Goal: Task Accomplishment & Management: Complete application form

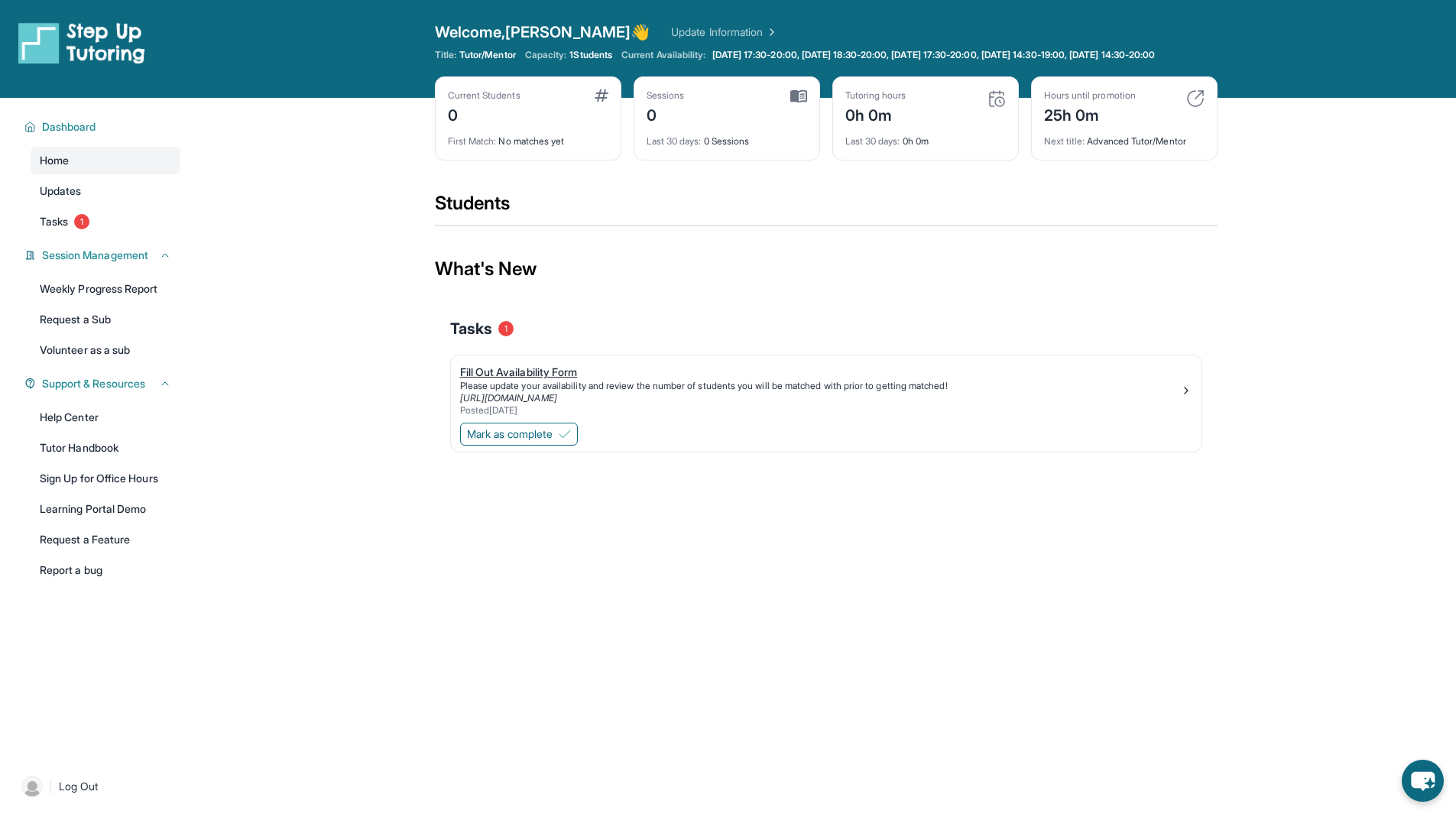
click at [544, 380] on div "Fill Out Availability Form" at bounding box center [821, 372] width 720 height 15
click at [529, 439] on span "Mark as complete" at bounding box center [510, 434] width 86 height 15
click at [1135, 126] on div "25h 0m" at bounding box center [1089, 114] width 92 height 25
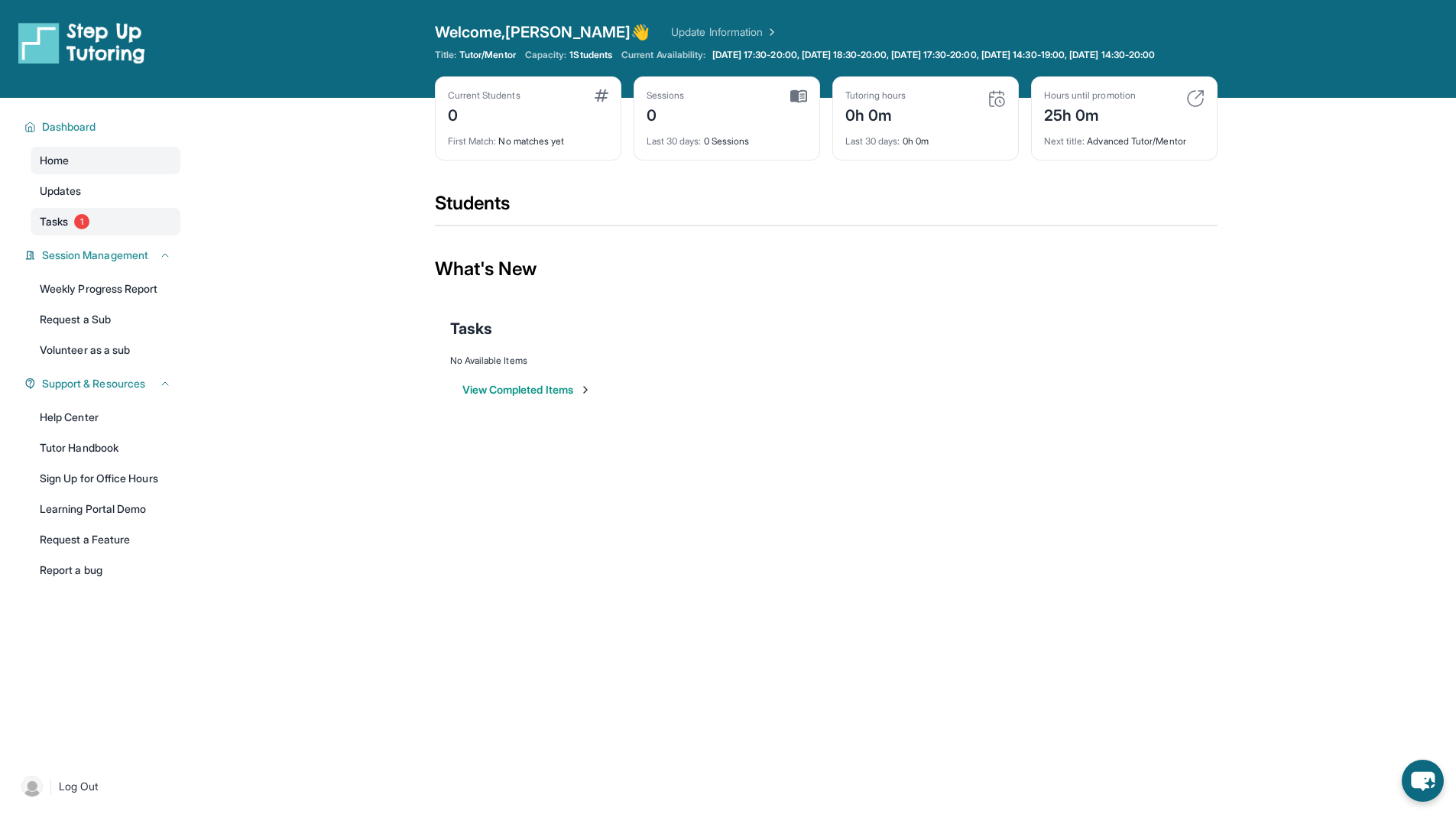
click at [99, 228] on link "Tasks 1" at bounding box center [105, 221] width 150 height 27
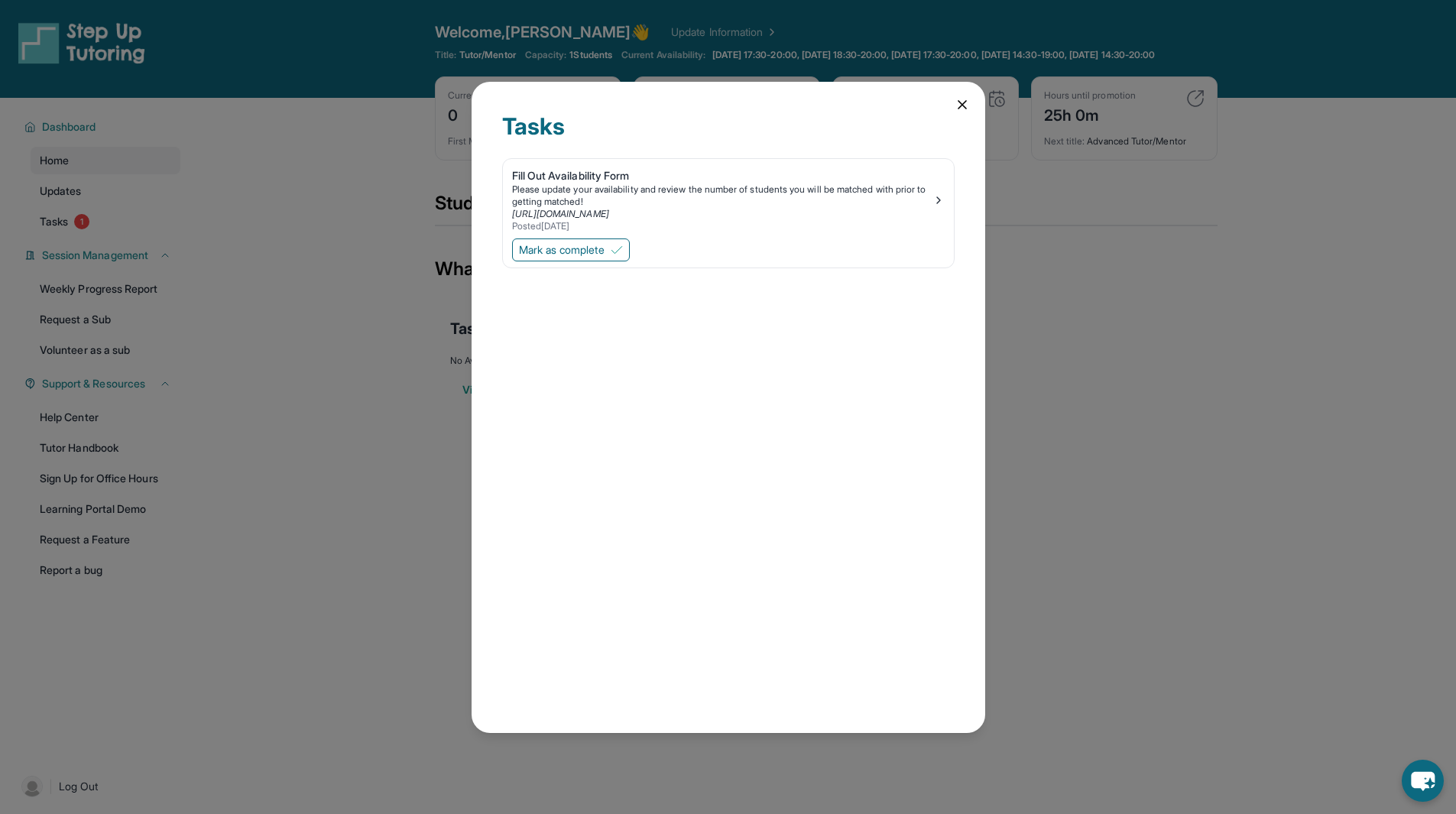
click at [959, 102] on icon at bounding box center [962, 105] width 15 height 15
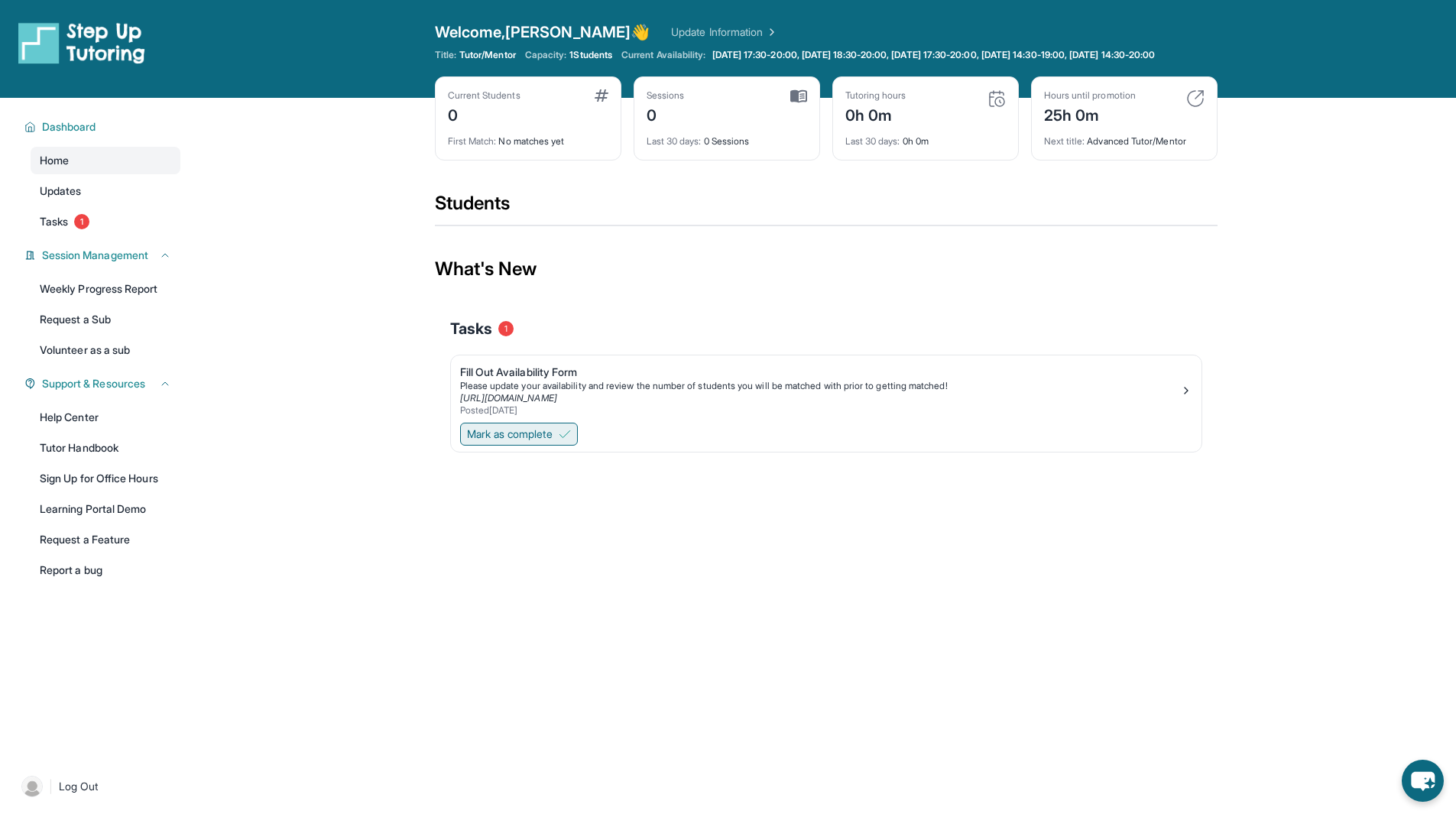
click at [493, 442] on span "Mark as complete" at bounding box center [510, 434] width 86 height 15
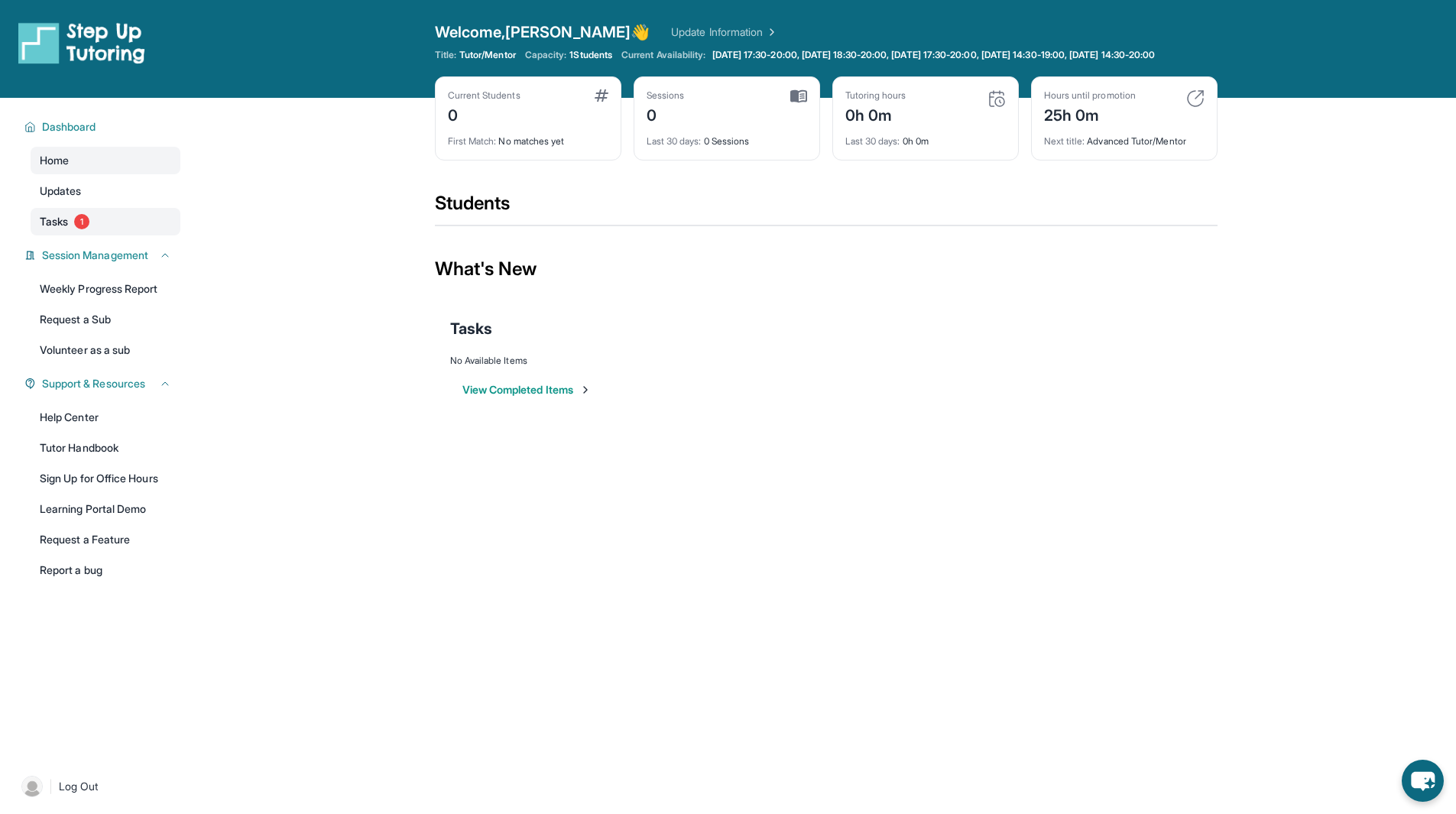
click at [112, 233] on link "Tasks 1" at bounding box center [105, 221] width 150 height 27
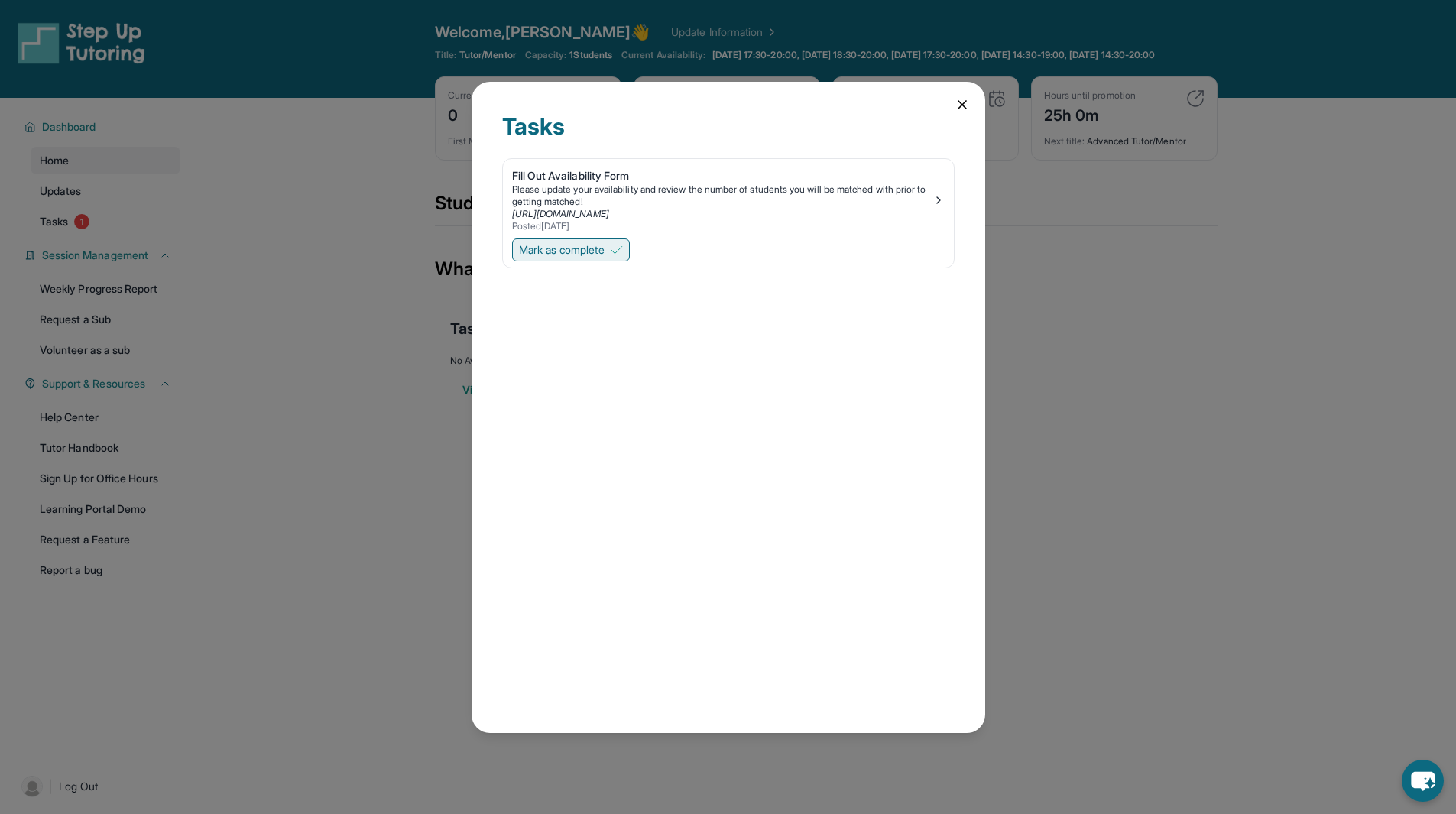
click at [551, 250] on span "Mark as complete" at bounding box center [562, 250] width 86 height 15
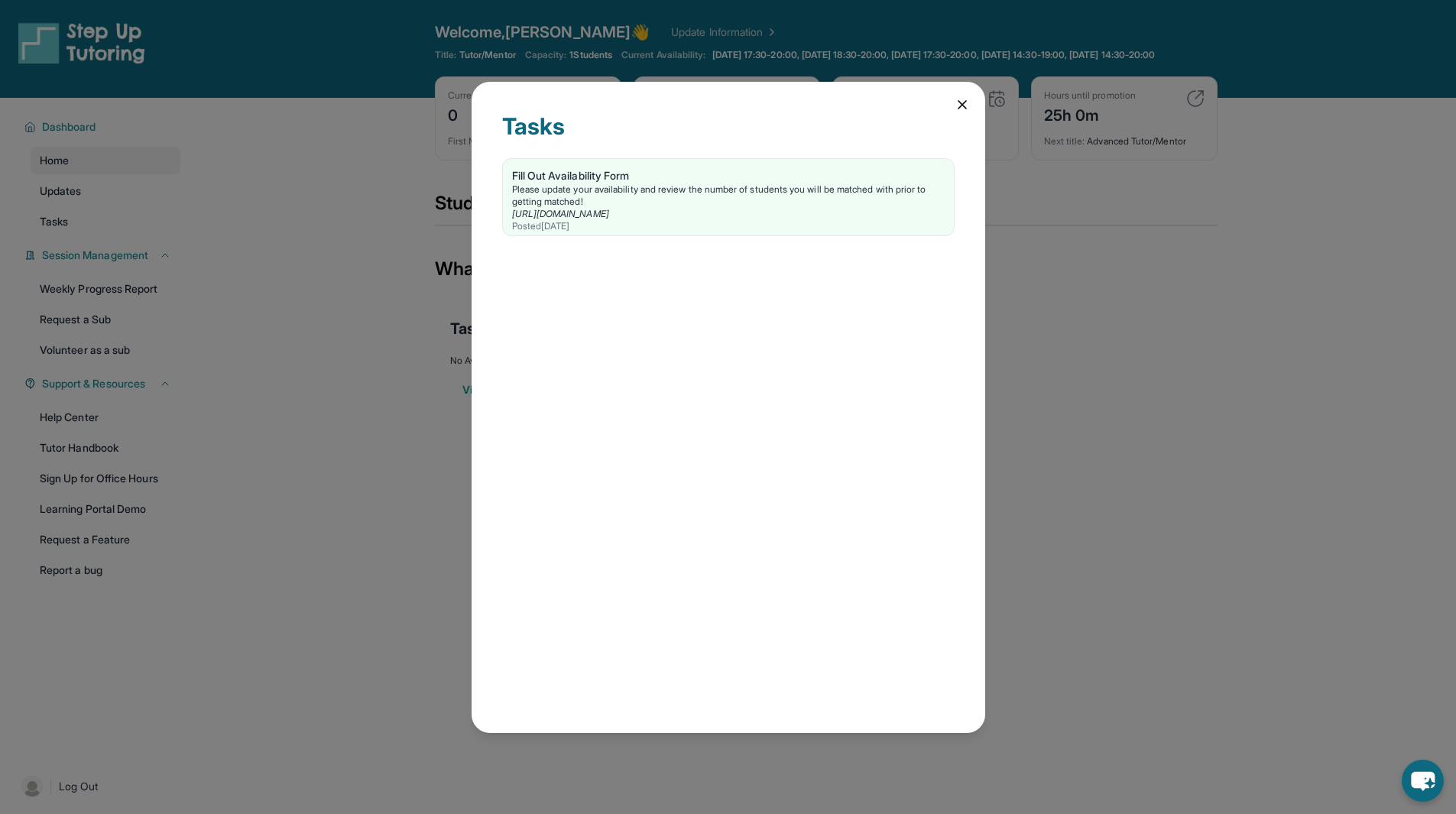
click at [342, 220] on div "Tasks Fill Out Availability Form Please update your availability and review the…" at bounding box center [728, 407] width 1456 height 814
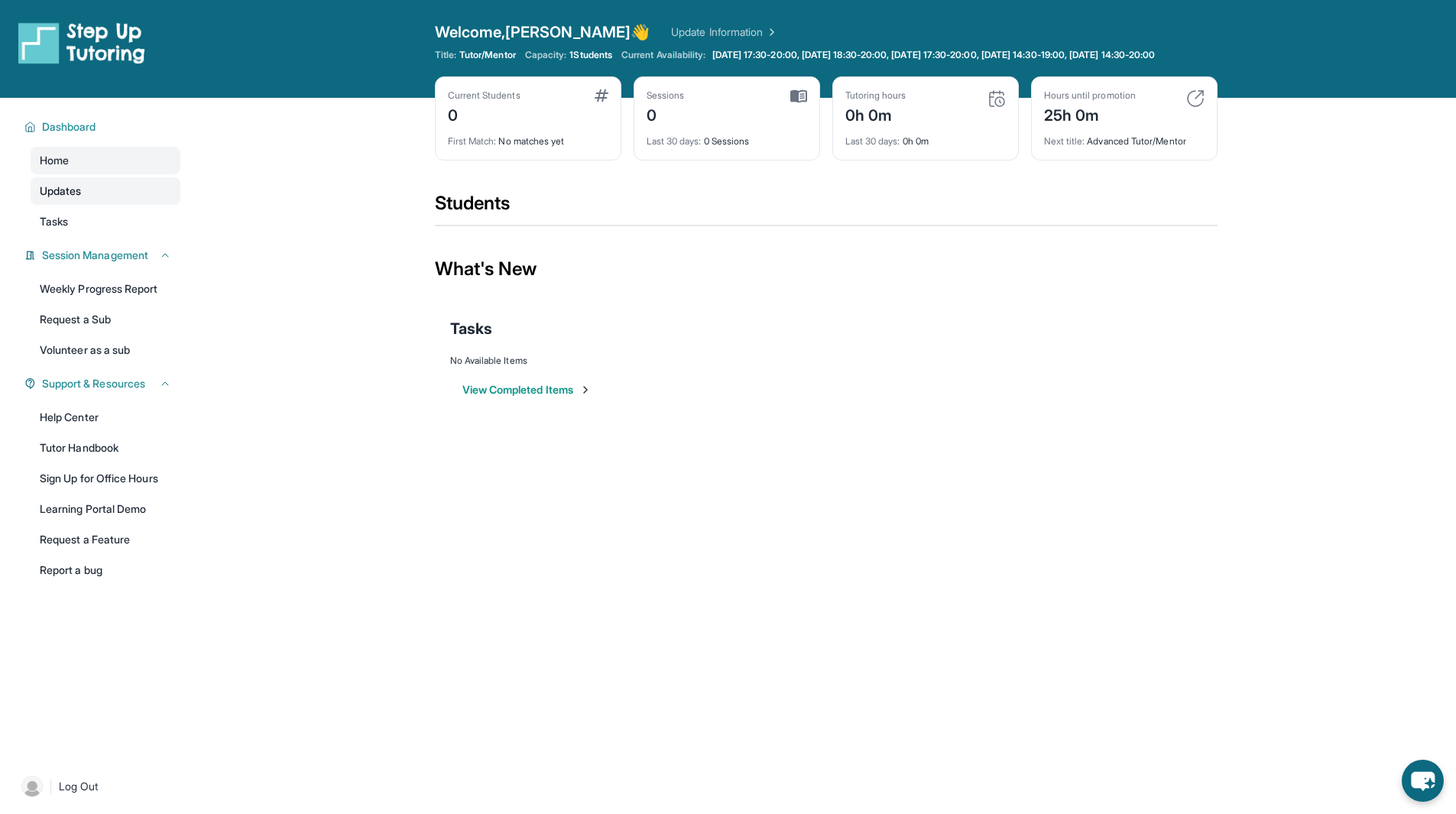
click at [77, 205] on link "Updates" at bounding box center [105, 191] width 150 height 27
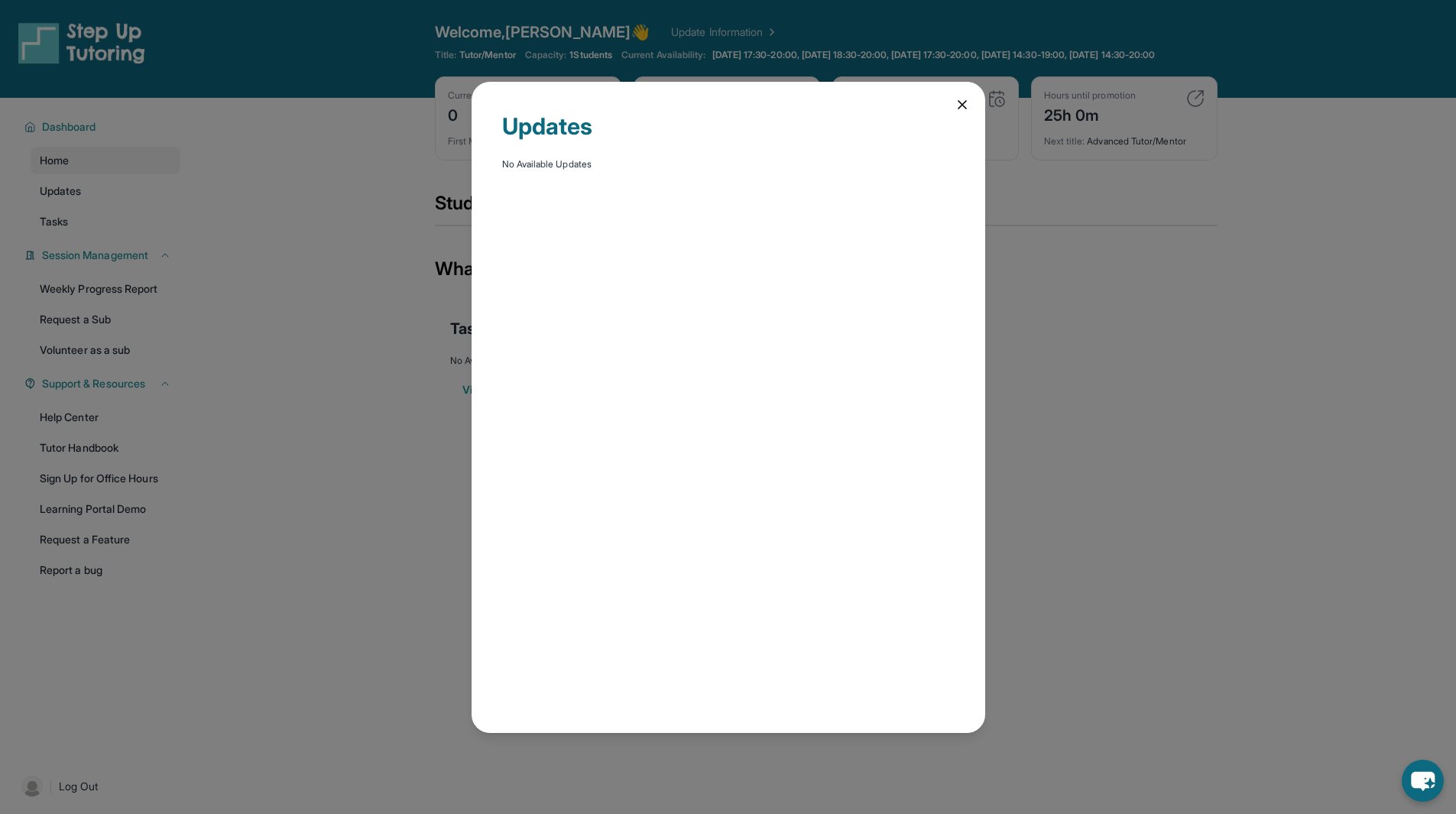
click at [956, 106] on icon at bounding box center [962, 105] width 15 height 15
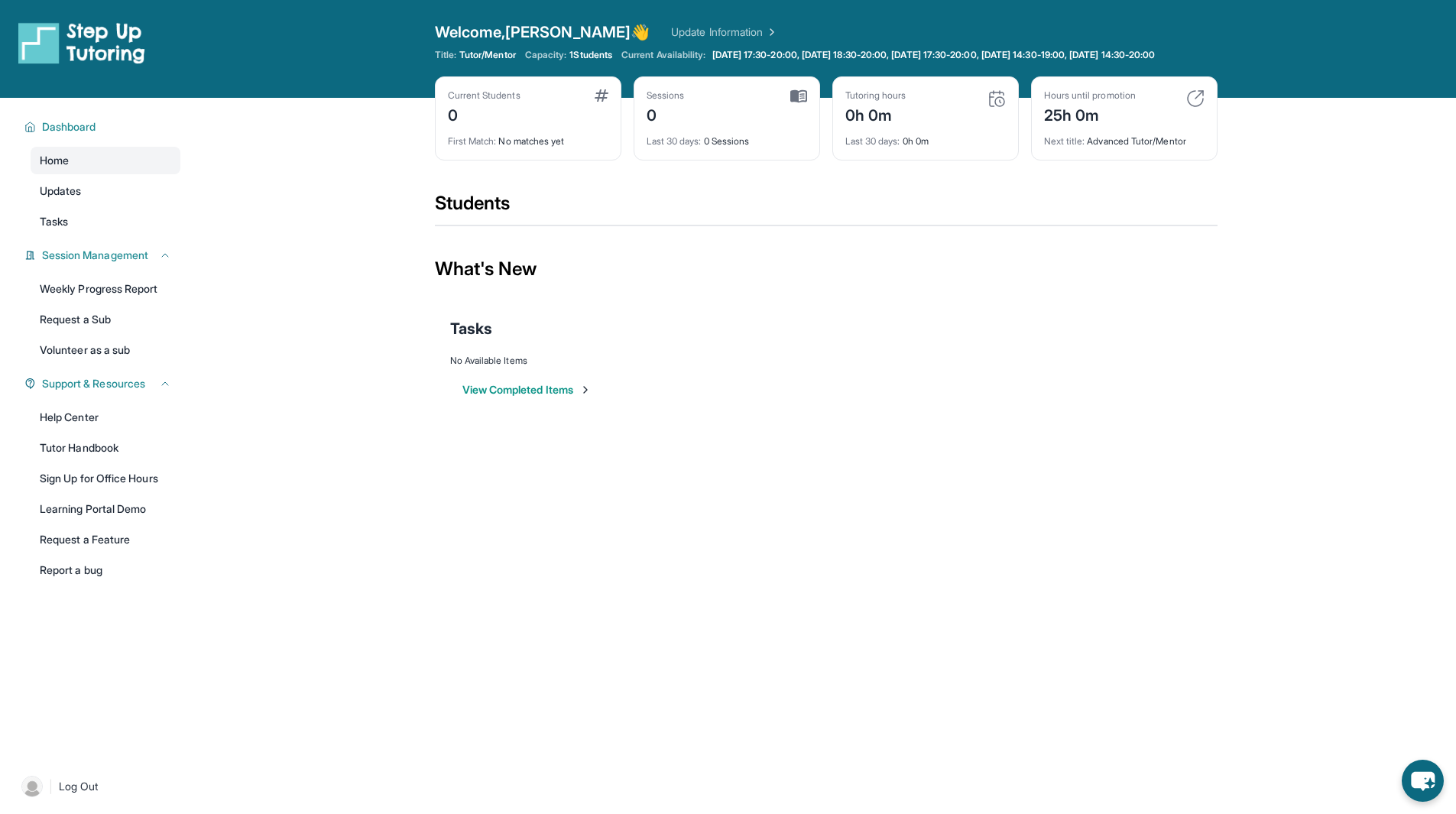
click at [588, 58] on span "1 Students" at bounding box center [591, 55] width 43 height 12
click at [117, 514] on link "Learning Portal Demo" at bounding box center [105, 510] width 150 height 27
click at [99, 552] on link "Request a Feature" at bounding box center [105, 540] width 150 height 27
click at [54, 362] on link "Volunteer as a sub" at bounding box center [105, 350] width 150 height 27
click at [996, 108] on img at bounding box center [996, 98] width 18 height 18
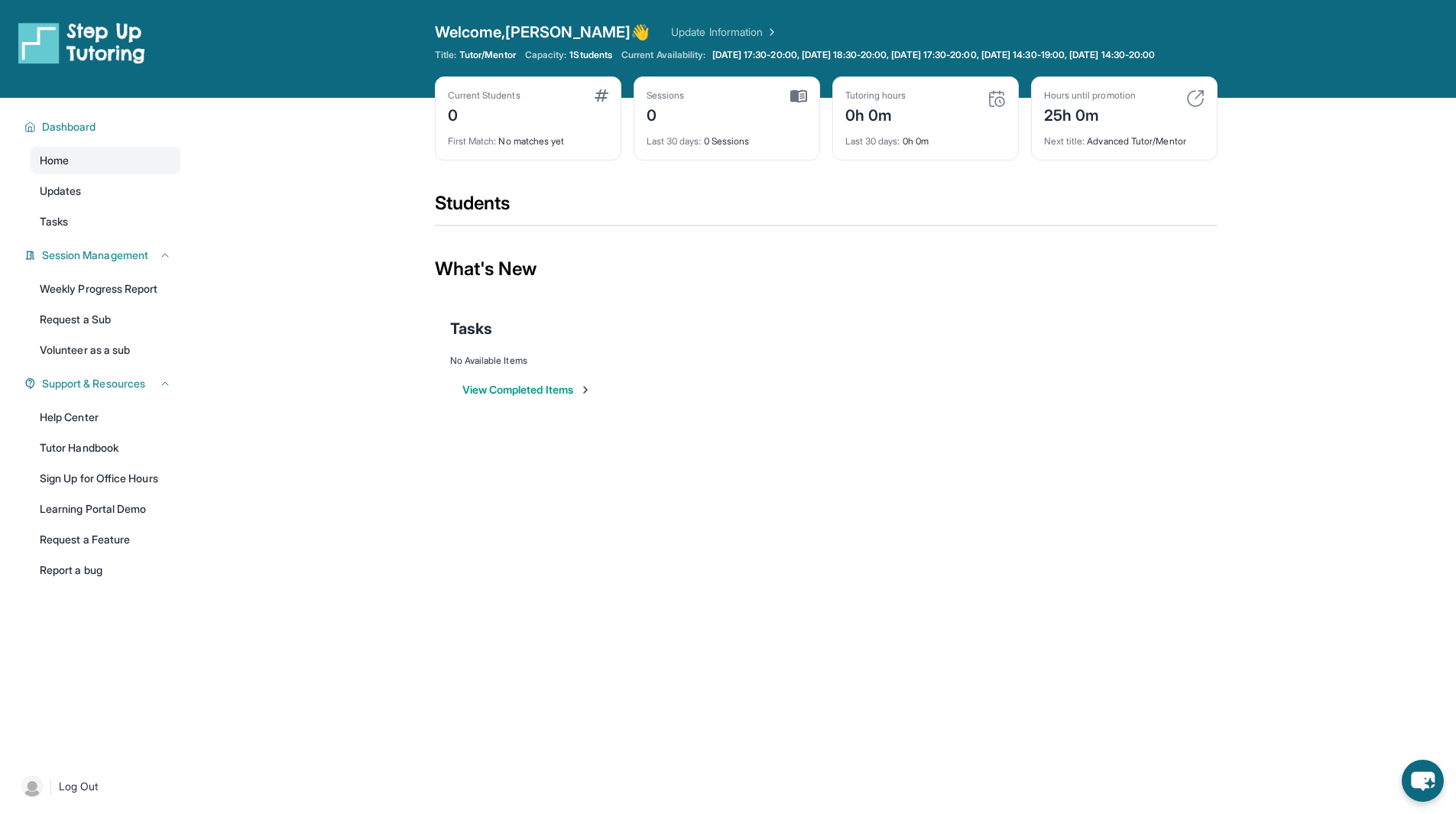
click at [996, 108] on img at bounding box center [996, 98] width 18 height 18
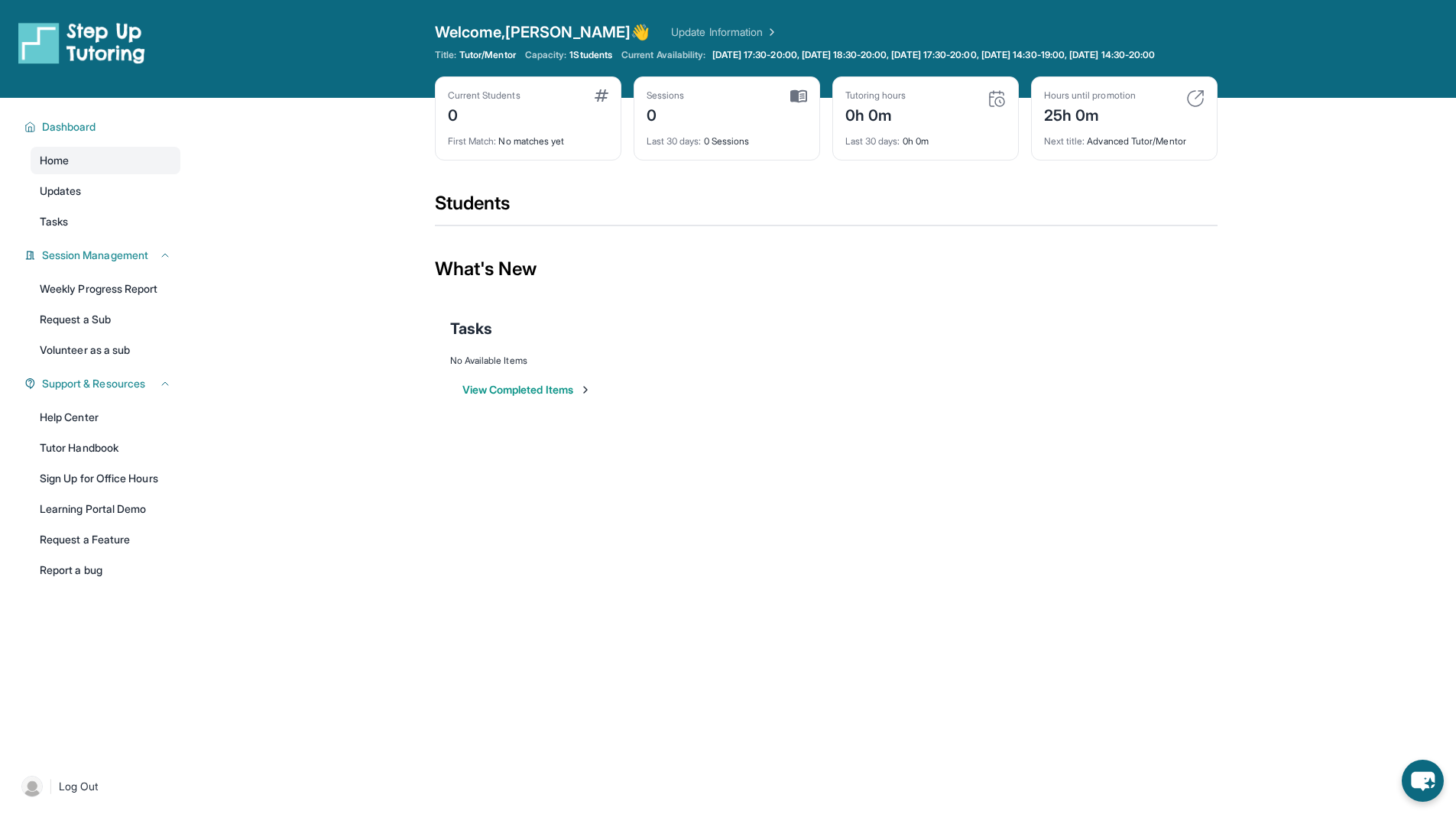
click at [996, 108] on img at bounding box center [996, 98] width 18 height 18
click at [1151, 107] on div "Hours until promotion 25h 0m" at bounding box center [1123, 107] width 160 height 37
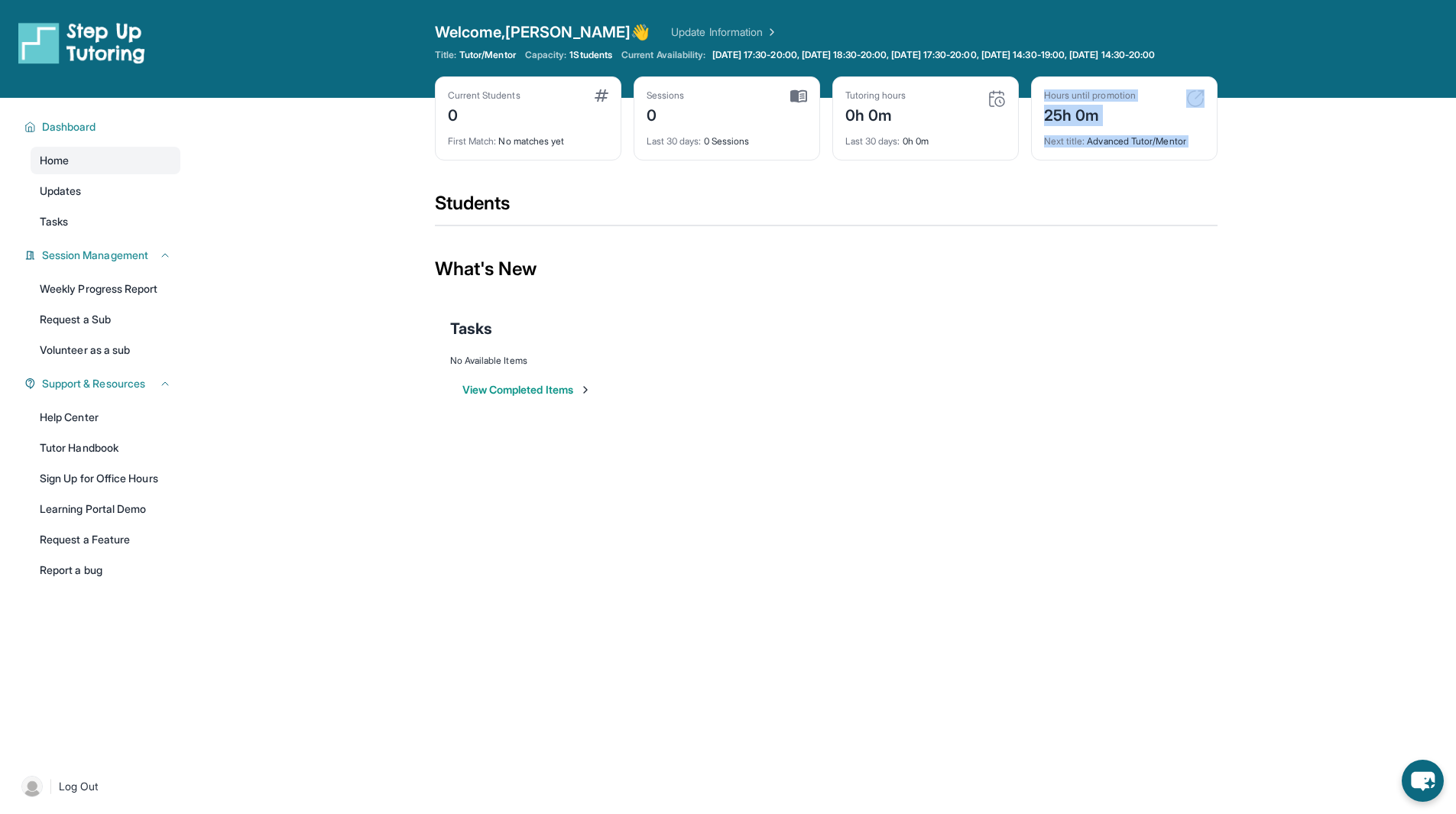
drag, startPoint x: 1151, startPoint y: 107, endPoint x: 1142, endPoint y: 170, distance: 63.6
click at [1142, 160] on div "Hours until promotion 25h 0m Next title : Advanced Tutor/Mentor" at bounding box center [1123, 118] width 186 height 84
click at [972, 322] on div "Tasks" at bounding box center [826, 329] width 752 height 52
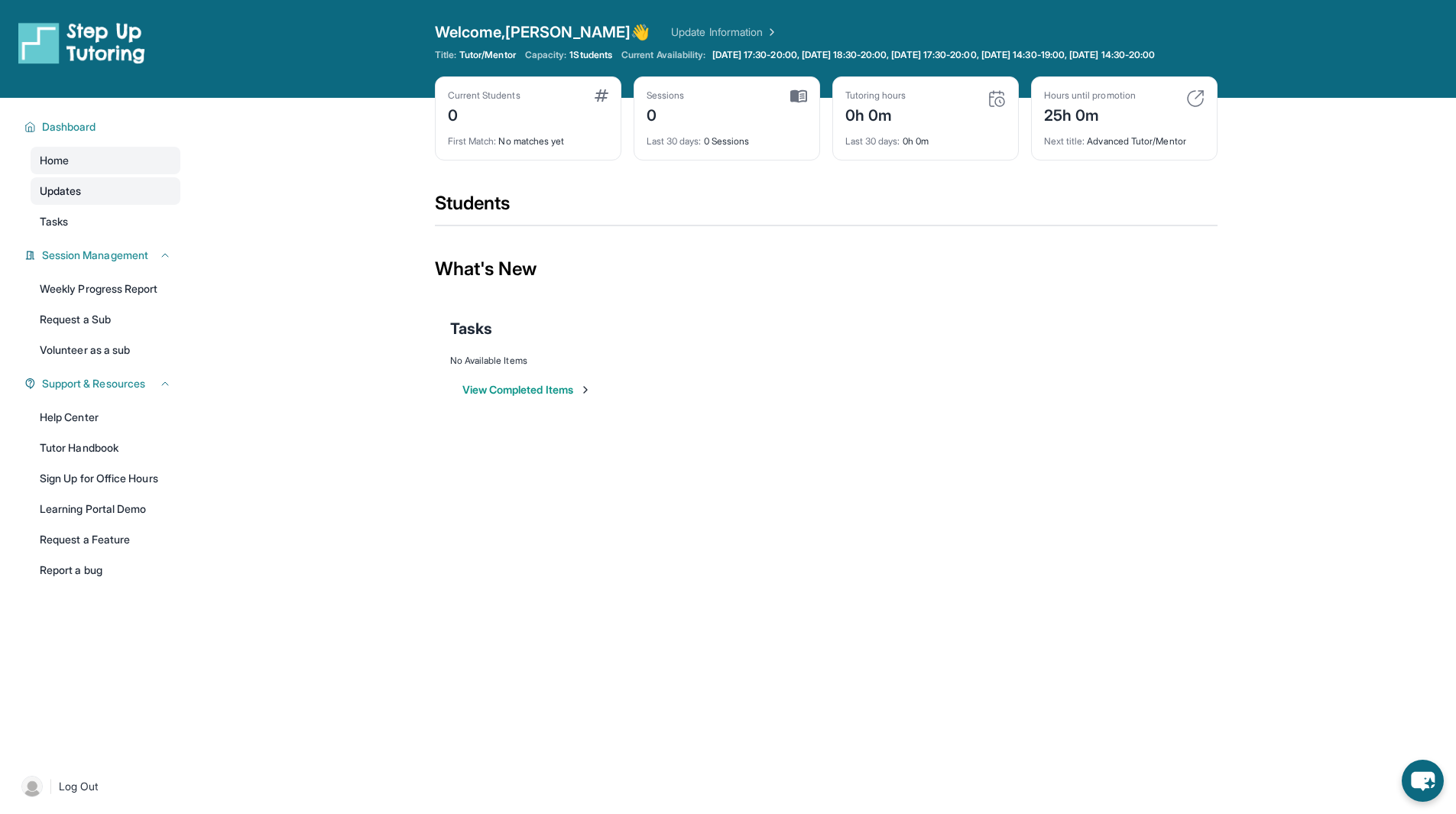
click at [64, 199] on span "Updates" at bounding box center [60, 191] width 42 height 15
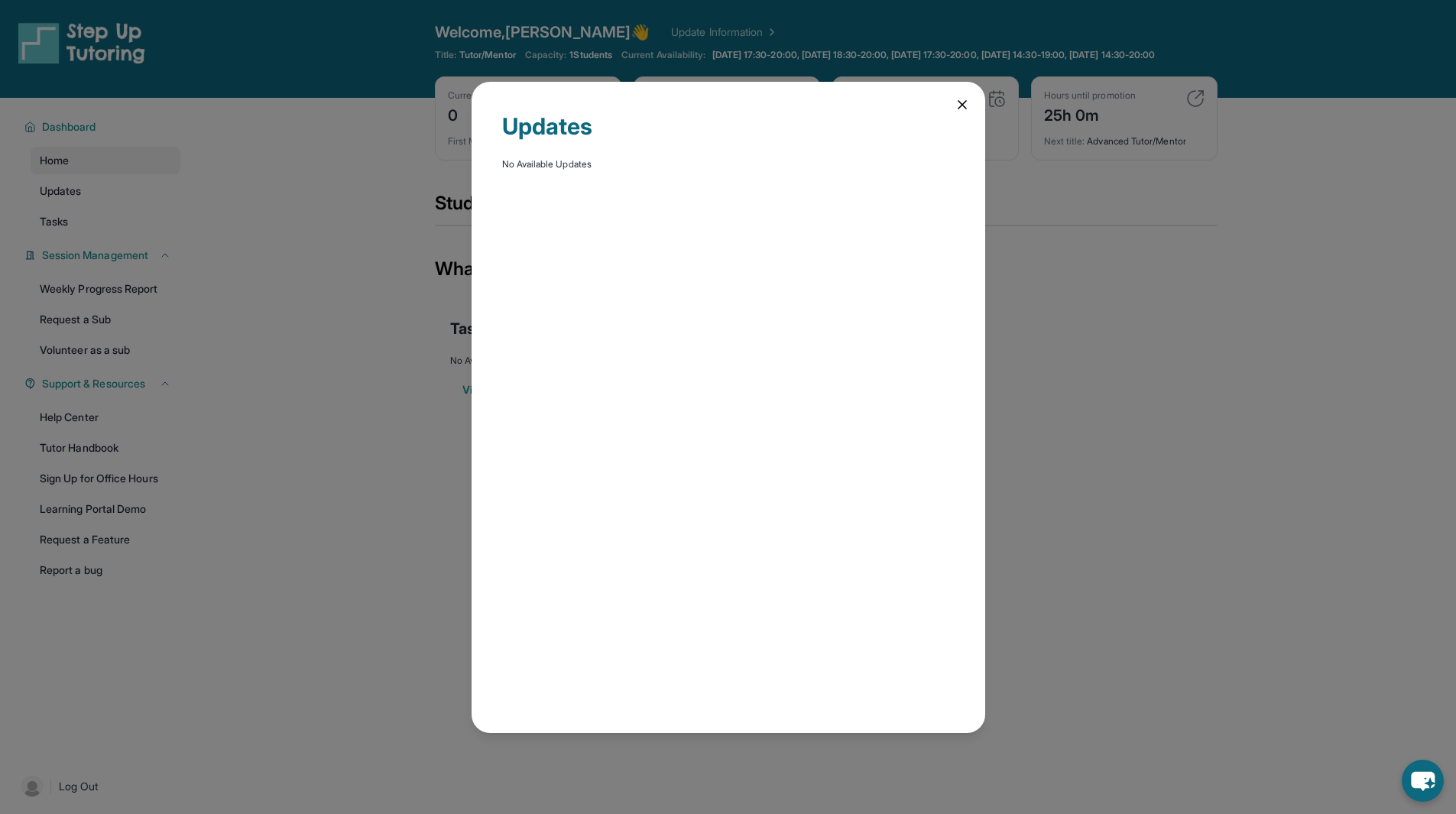
click at [957, 107] on icon at bounding box center [962, 105] width 15 height 15
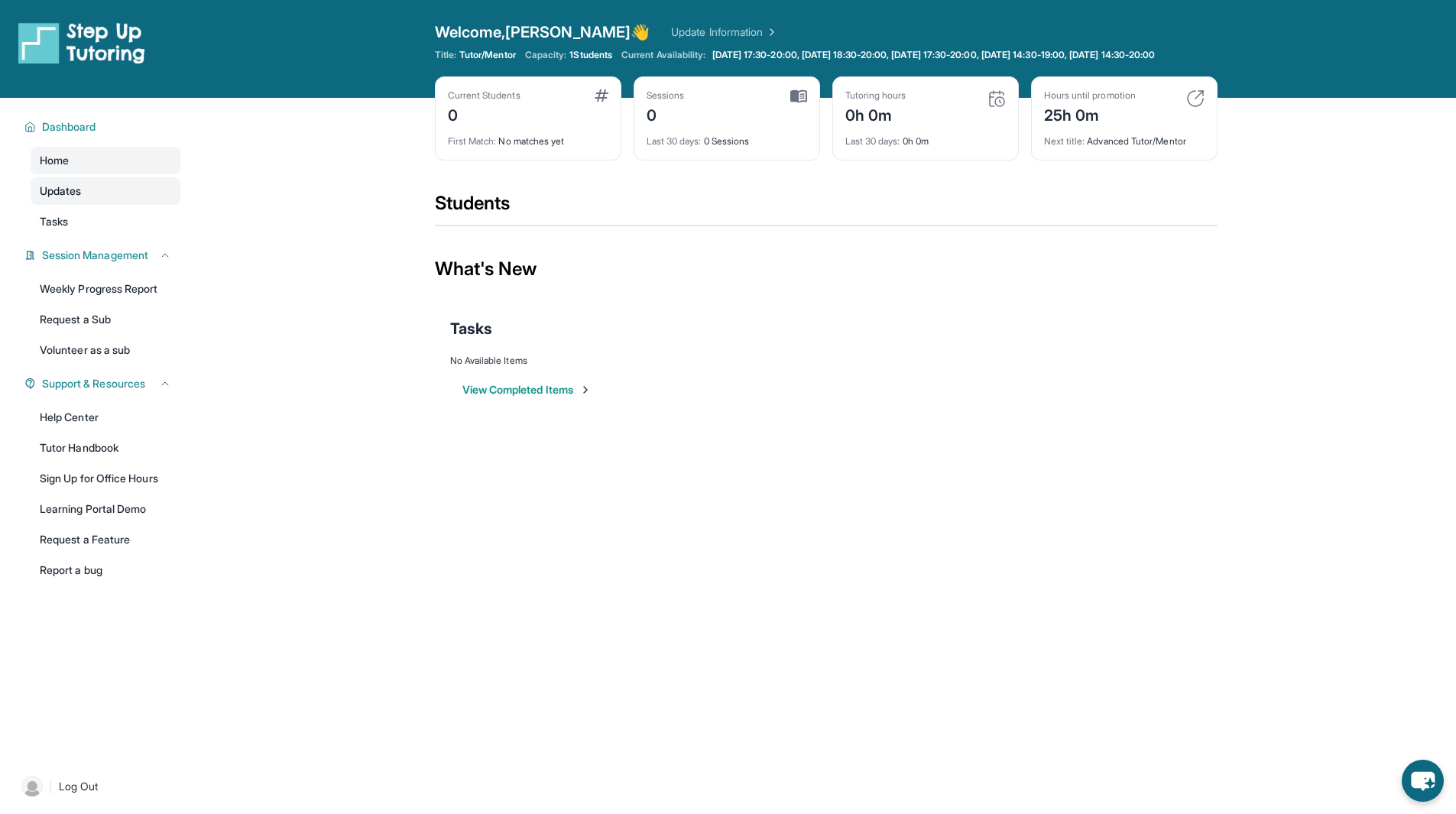
click at [76, 205] on link "Updates" at bounding box center [105, 191] width 150 height 27
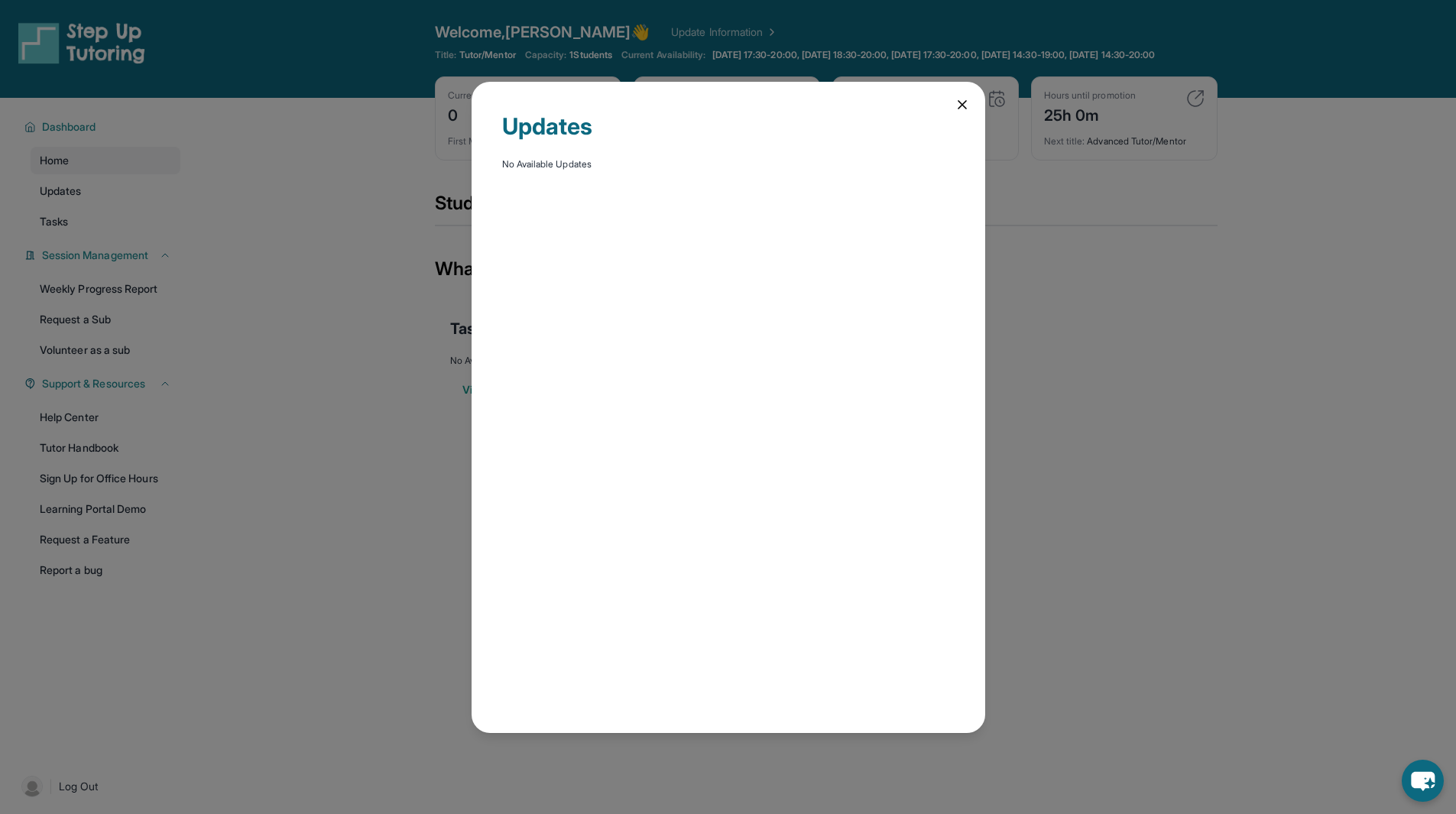
click at [958, 109] on icon at bounding box center [962, 105] width 15 height 15
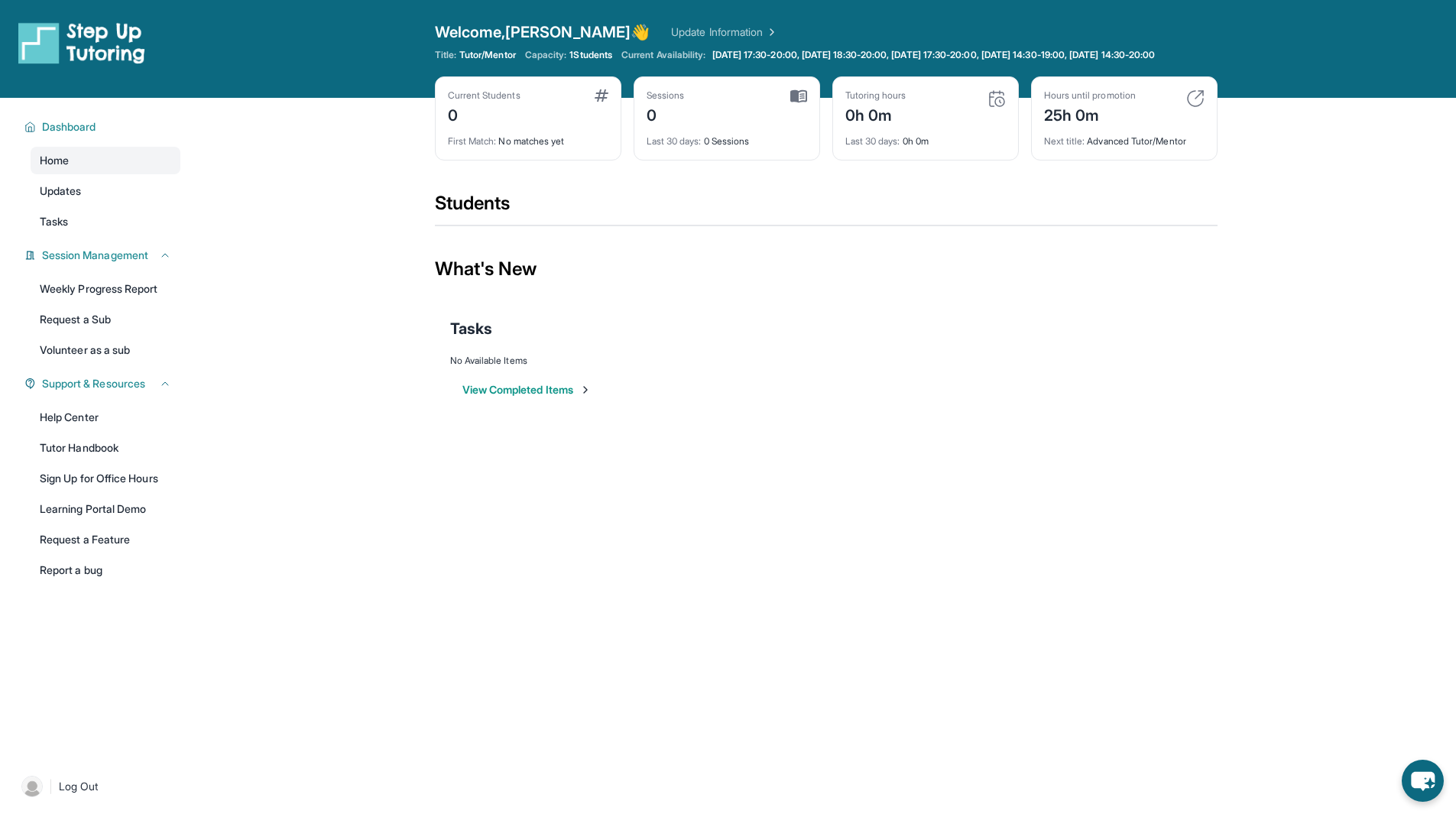
click at [995, 108] on img at bounding box center [996, 98] width 18 height 18
click at [106, 219] on div "Home Updates Tasks" at bounding box center [105, 190] width 150 height 88
click at [98, 217] on div "Home Updates Tasks" at bounding box center [105, 190] width 150 height 88
click at [106, 205] on link "Updates" at bounding box center [105, 191] width 150 height 27
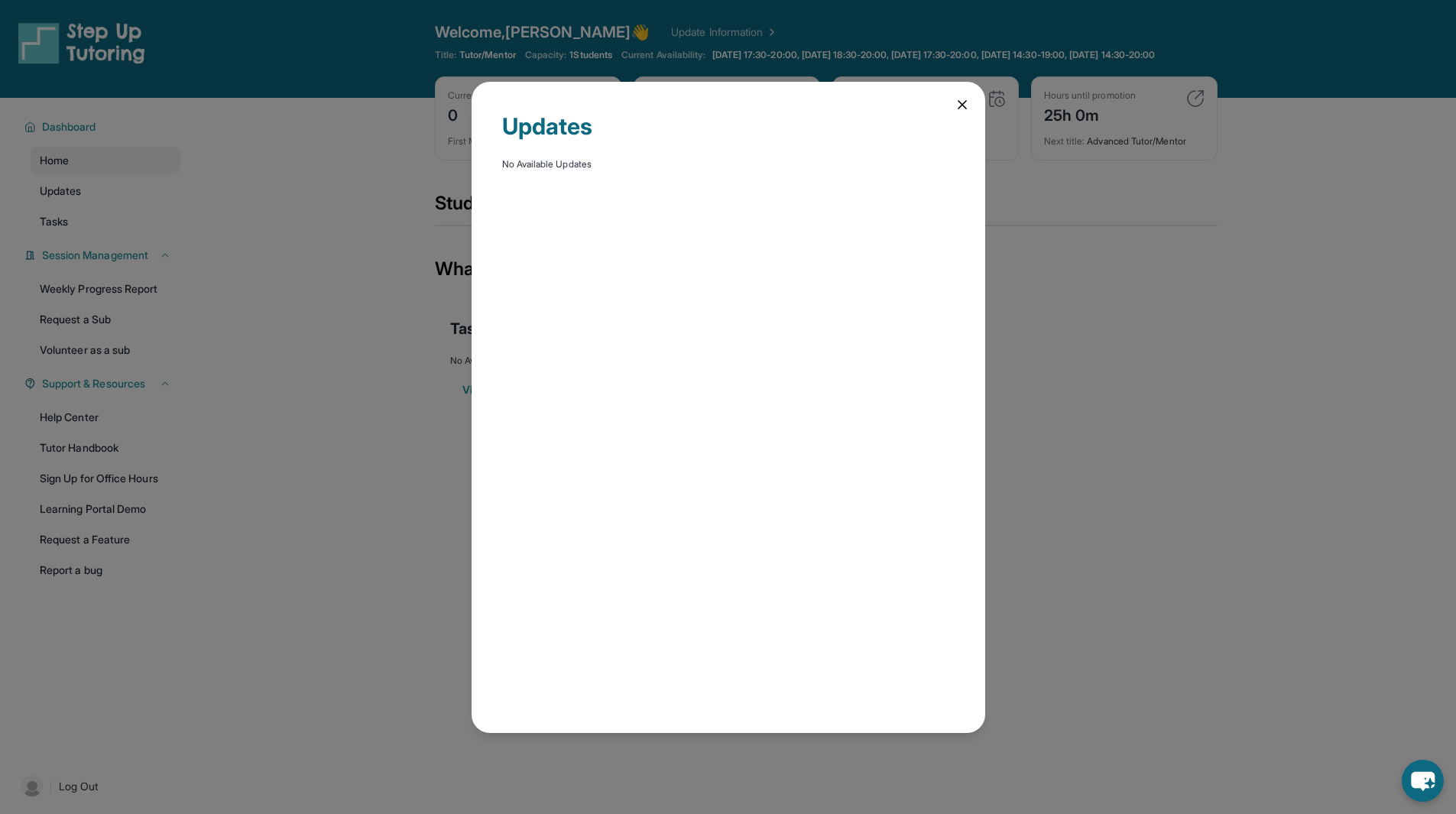
click at [957, 108] on icon at bounding box center [962, 105] width 15 height 15
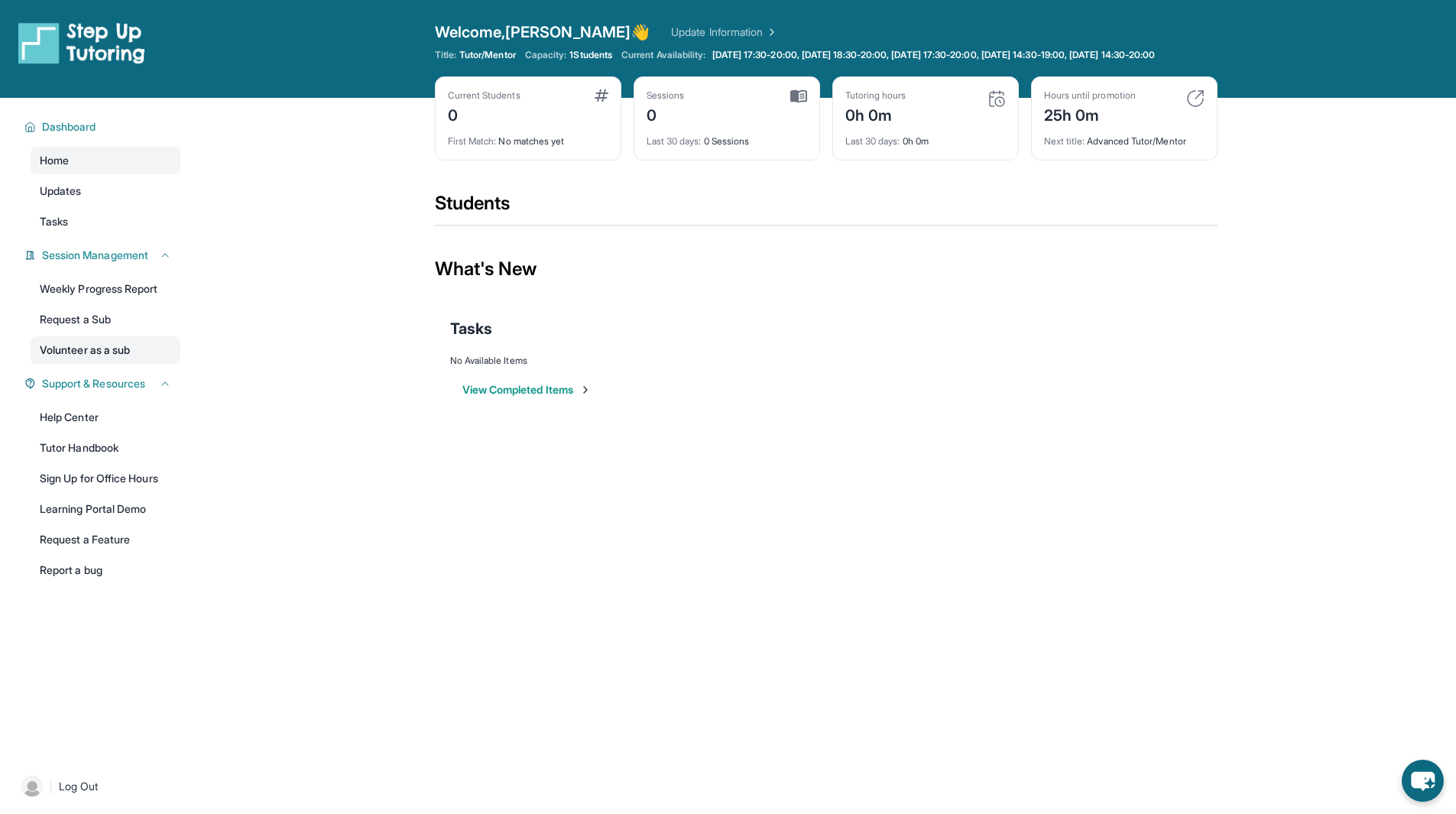
click at [119, 364] on link "Volunteer as a sub" at bounding box center [105, 350] width 150 height 27
click at [67, 294] on link "Weekly Progress Report" at bounding box center [105, 289] width 150 height 27
